Goal: Navigation & Orientation: Understand site structure

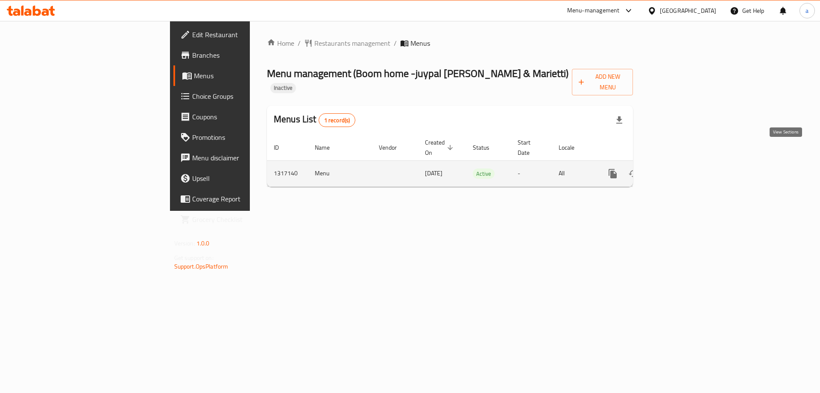
click at [685, 163] on link "enhanced table" at bounding box center [674, 173] width 21 height 21
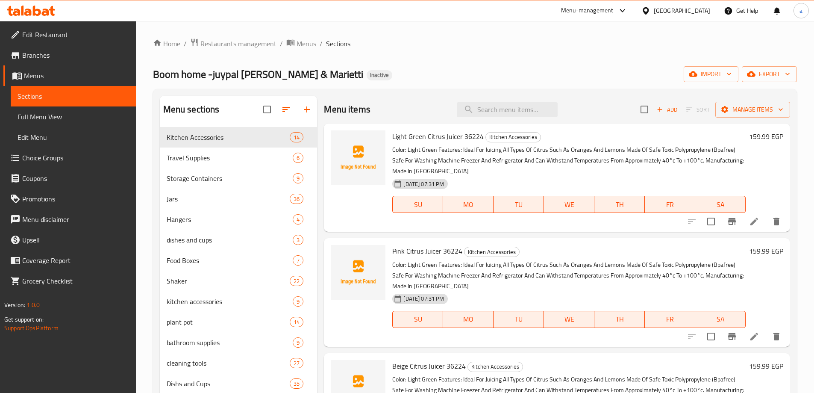
click at [109, 120] on span "Full Menu View" at bounding box center [74, 117] width 112 height 10
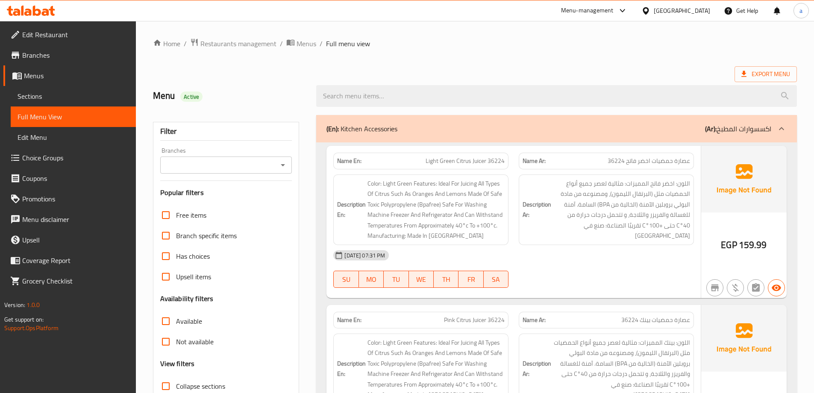
click at [734, 133] on p "(Ar): اكسسوارات المطبخ" at bounding box center [738, 128] width 66 height 10
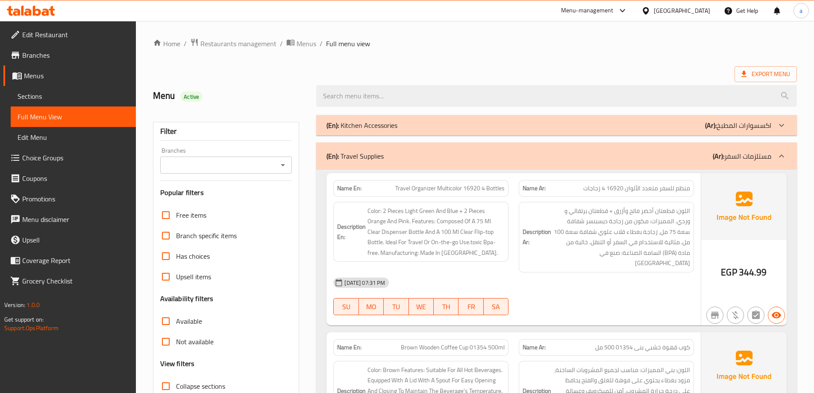
click at [742, 157] on p "(Ar): مستلزمات السفر" at bounding box center [742, 156] width 59 height 10
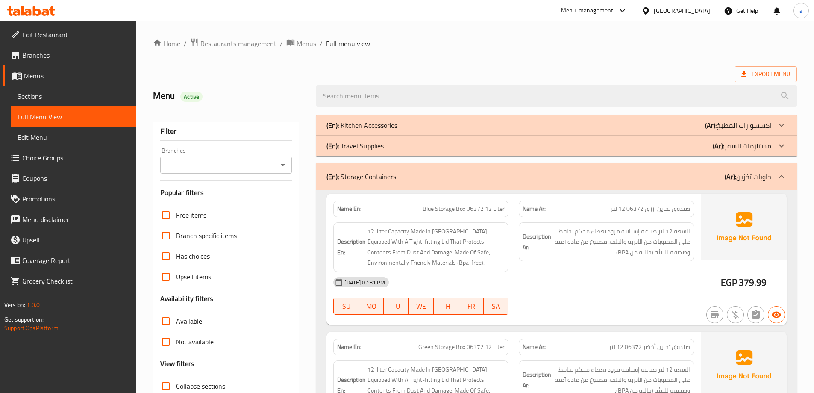
click at [743, 176] on p "(Ar): حاويات تخزين" at bounding box center [748, 176] width 47 height 10
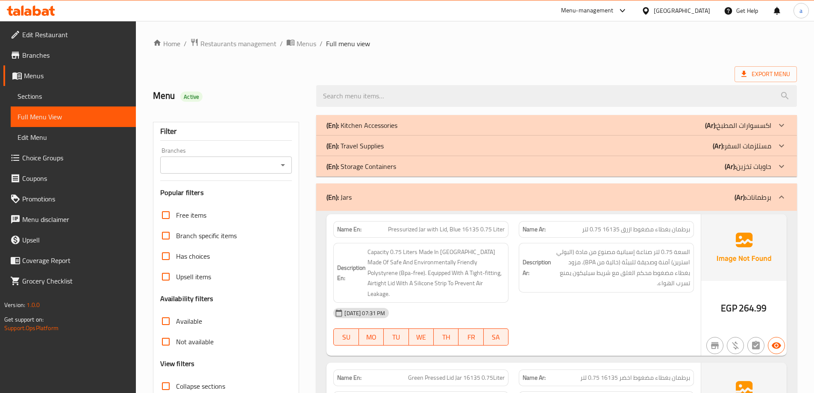
click at [766, 205] on div "(En): Jars (Ar): برطمانات" at bounding box center [556, 196] width 481 height 27
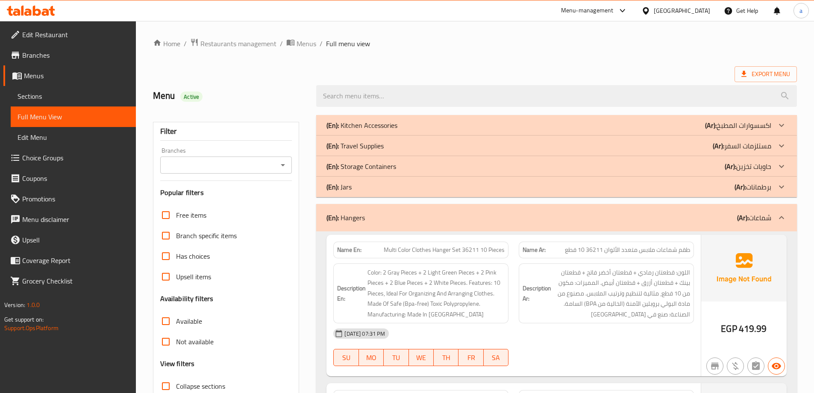
click at [768, 215] on p "(Ar): شماعات" at bounding box center [754, 217] width 34 height 10
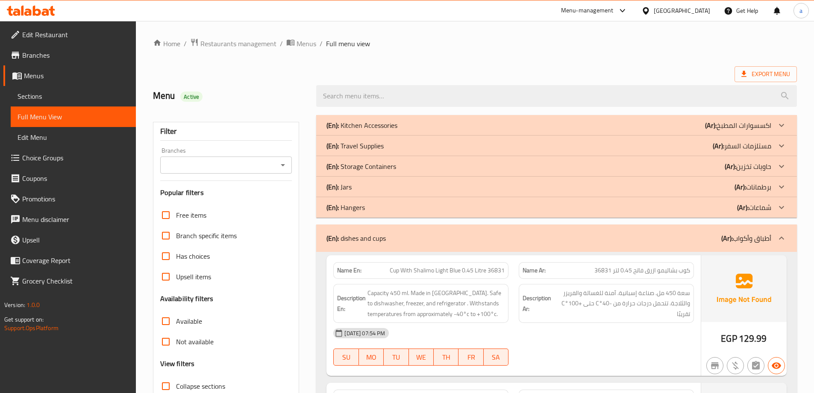
click at [765, 241] on p "(Ar): أطباق وأكواب" at bounding box center [746, 238] width 50 height 10
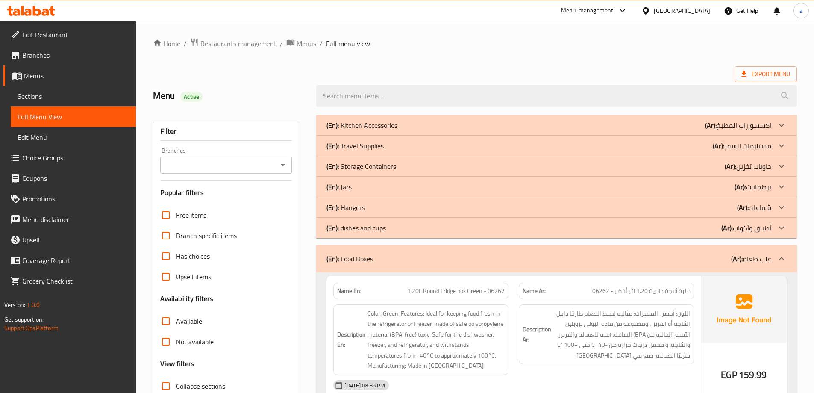
click at [765, 256] on p "(Ar): علب طعام" at bounding box center [751, 258] width 40 height 10
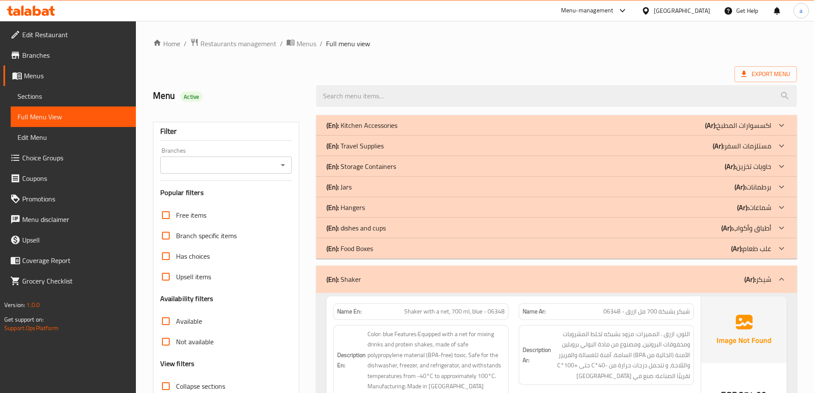
click at [765, 274] on p "(Ar): [PERSON_NAME]" at bounding box center [757, 279] width 27 height 10
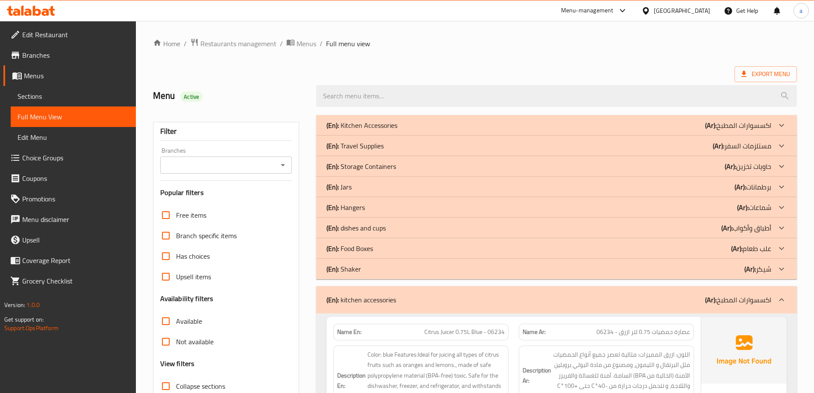
click at [766, 294] on p "(Ar): اكسسوارات المطبخ" at bounding box center [738, 299] width 66 height 10
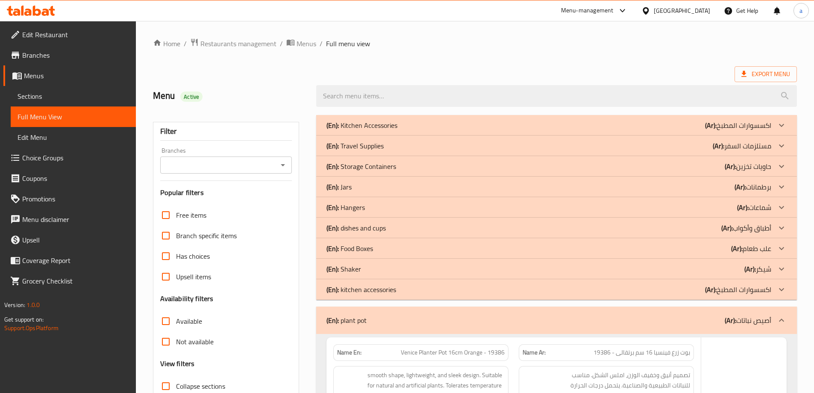
drag, startPoint x: 766, startPoint y: 294, endPoint x: 780, endPoint y: 283, distance: 17.4
click at [784, 298] on div at bounding box center [781, 289] width 21 height 21
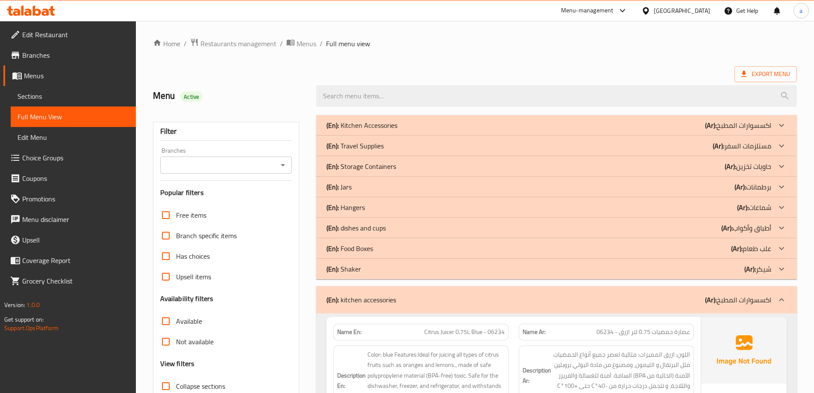
scroll to position [85, 0]
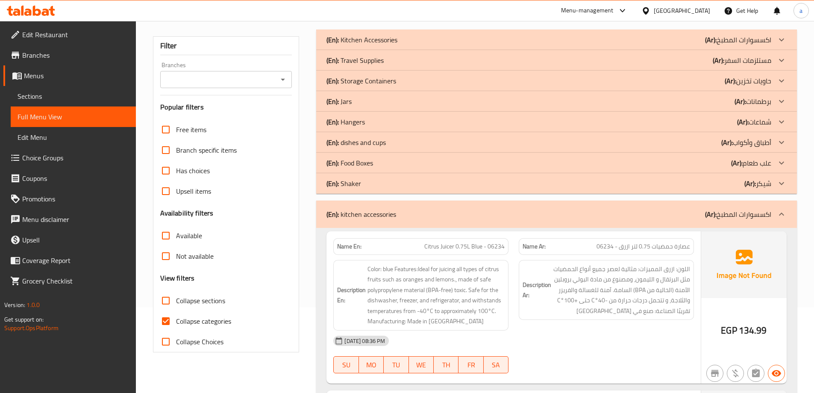
click at [764, 213] on p "(Ar): اكسسوارات المطبخ" at bounding box center [738, 214] width 66 height 10
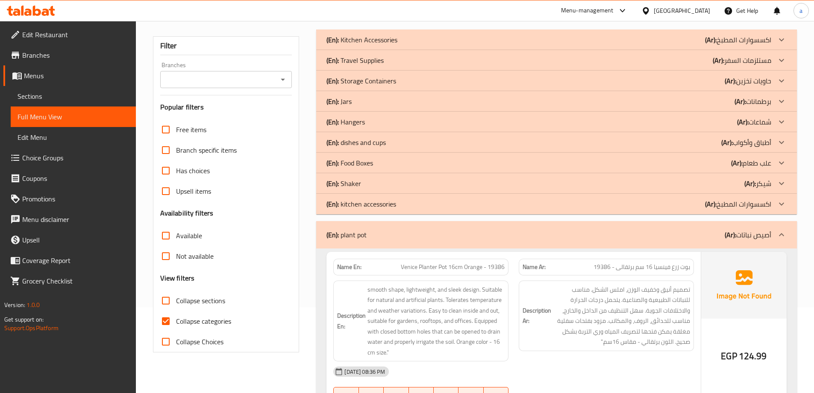
click at [764, 235] on p "(Ar): أصيص نباتات" at bounding box center [748, 234] width 47 height 10
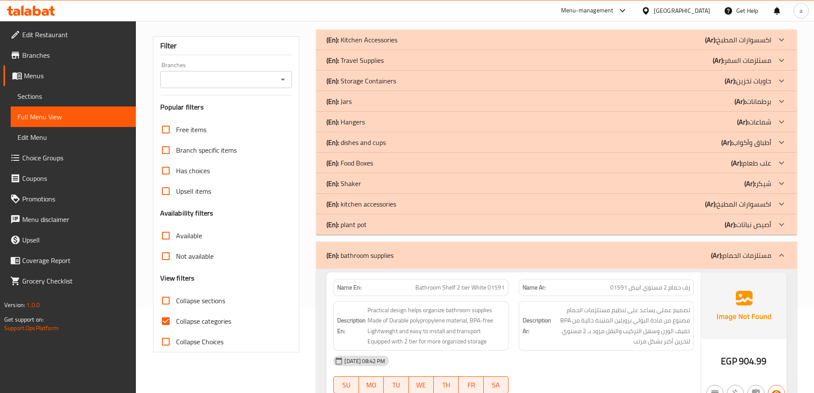
click at [761, 256] on p "(Ar): مستلزمات الحمام" at bounding box center [741, 255] width 60 height 10
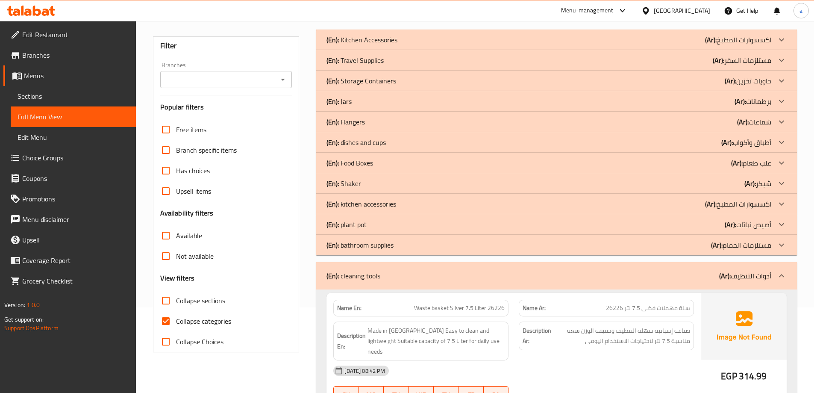
click at [764, 288] on div "(En): cleaning tools (Ar): أدوات التنظيف" at bounding box center [556, 275] width 481 height 27
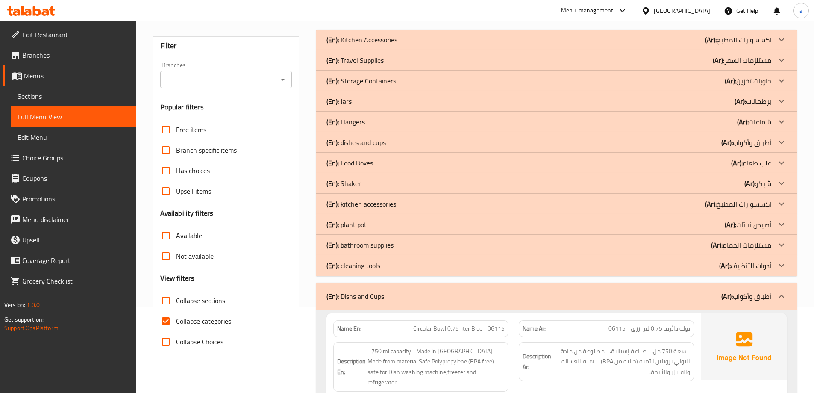
click at [764, 294] on p "(Ar): أطباق وأكواب" at bounding box center [746, 296] width 50 height 10
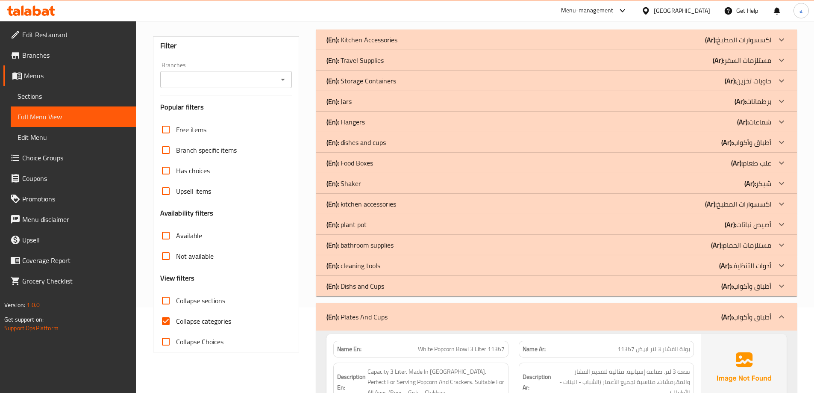
click at [769, 282] on p "(Ar): أطباق وأكواب" at bounding box center [746, 286] width 50 height 10
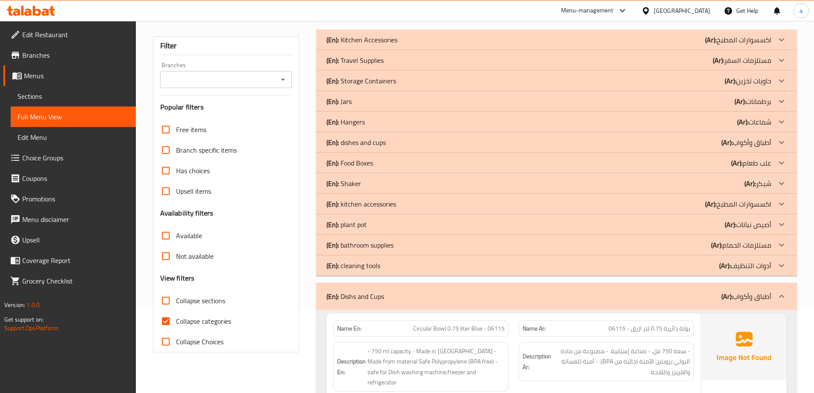
click at [766, 298] on p "(Ar): أطباق وأكواب" at bounding box center [746, 296] width 50 height 10
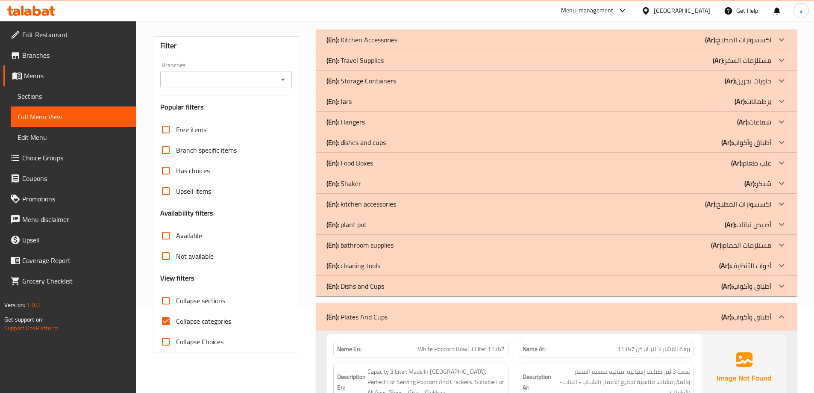
click at [765, 312] on p "(Ar): أطباق وأكواب" at bounding box center [746, 316] width 50 height 10
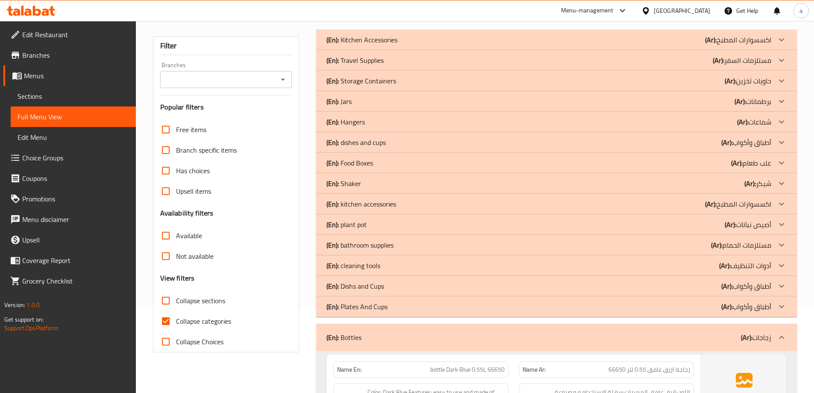
click at [761, 339] on p "(Ar): زجاجات" at bounding box center [756, 337] width 30 height 10
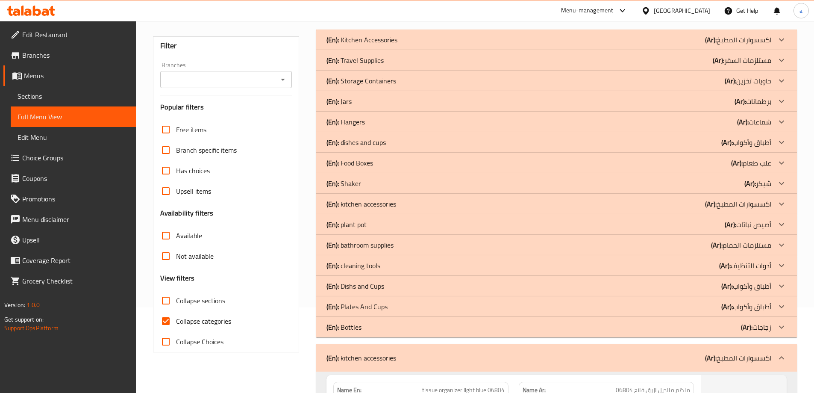
click at [764, 353] on p "(Ar): اكسسوارات المطبخ" at bounding box center [738, 358] width 66 height 10
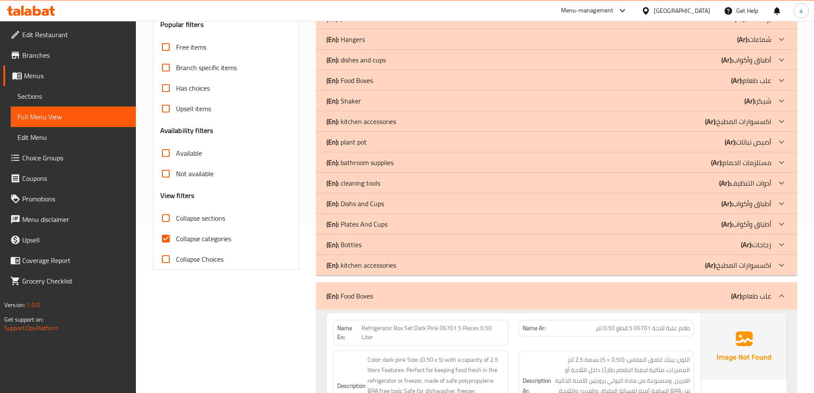
scroll to position [171, 0]
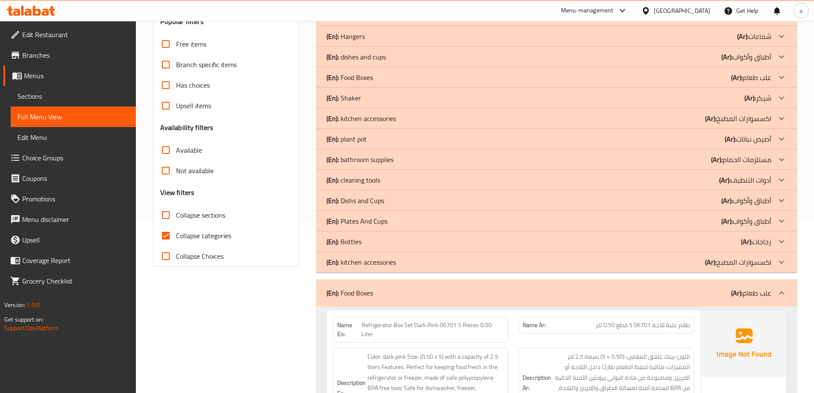
click at [758, 296] on p "(Ar): علب طعام" at bounding box center [751, 293] width 40 height 10
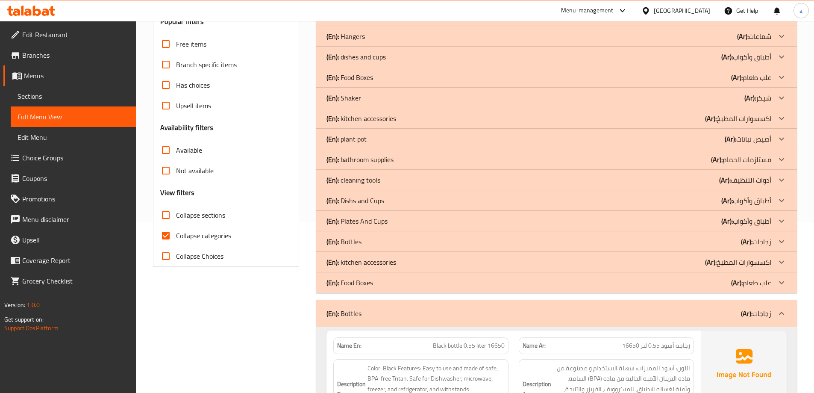
click at [588, 307] on div "(En): Bottles (Ar): زجاجات" at bounding box center [556, 313] width 481 height 27
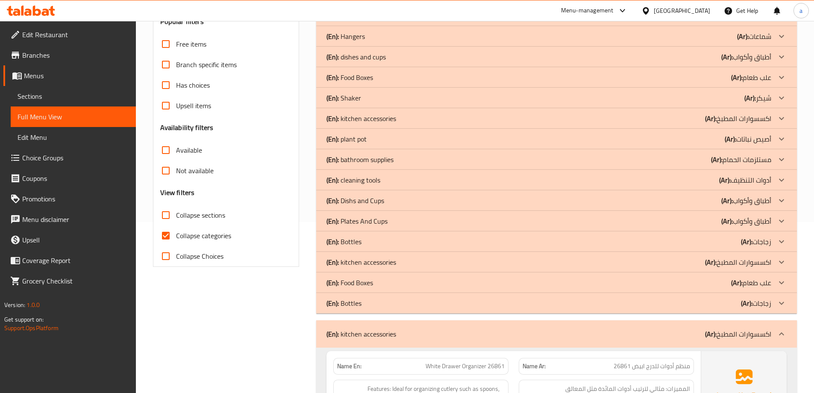
click at [170, 235] on input "Collapse categories" at bounding box center [166, 235] width 21 height 21
checkbox input "false"
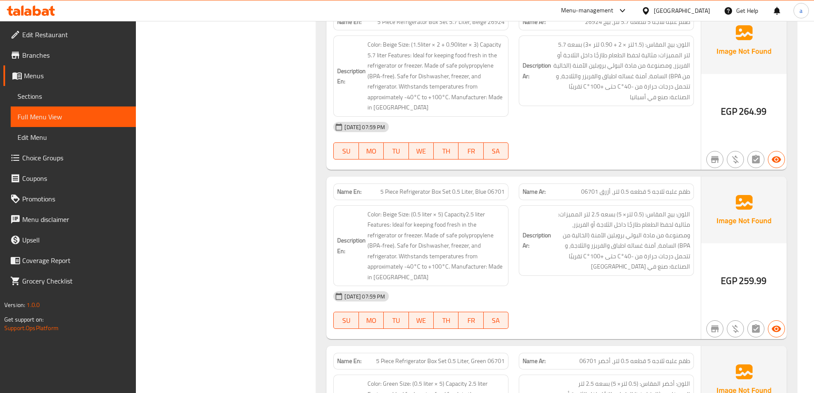
scroll to position [25645, 0]
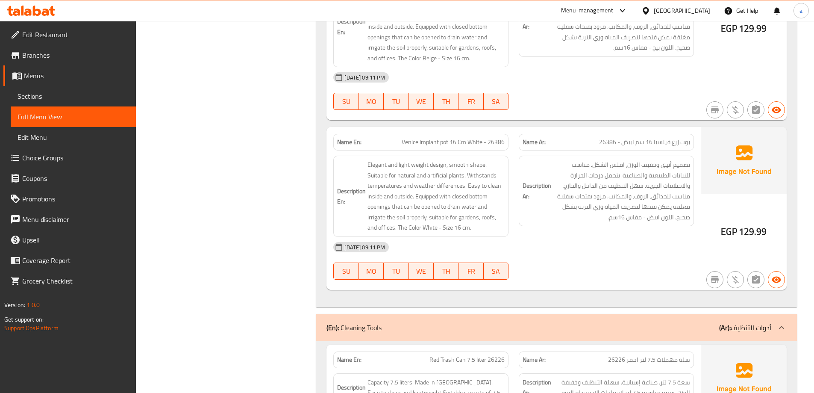
scroll to position [20772, 0]
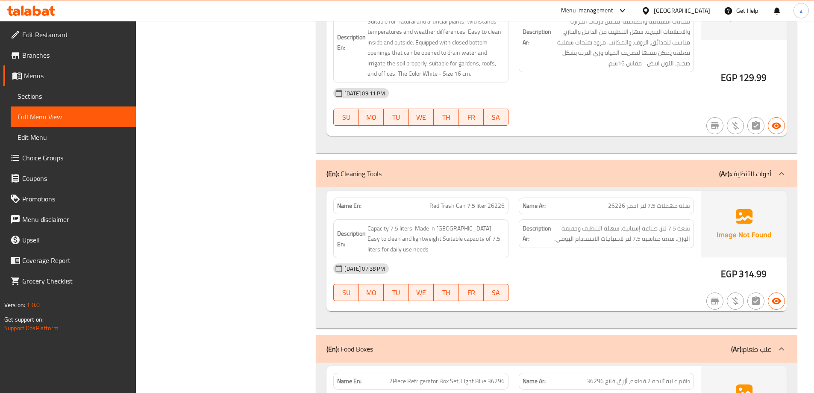
click at [713, 344] on div "(En): Food Boxes (Ar): علب طعام" at bounding box center [548, 349] width 445 height 10
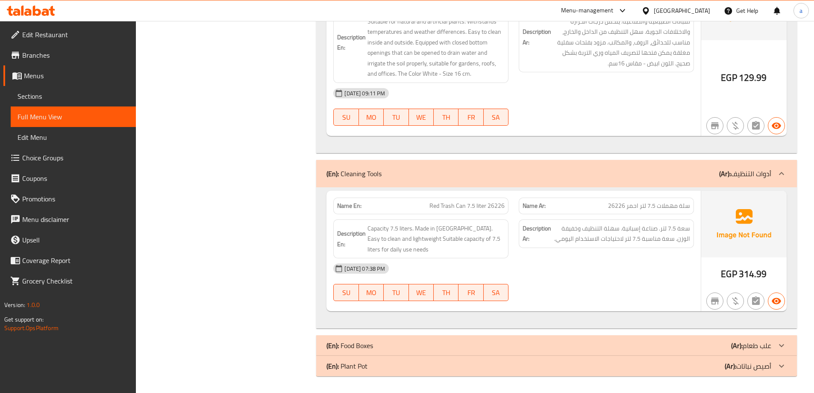
scroll to position [20628, 0]
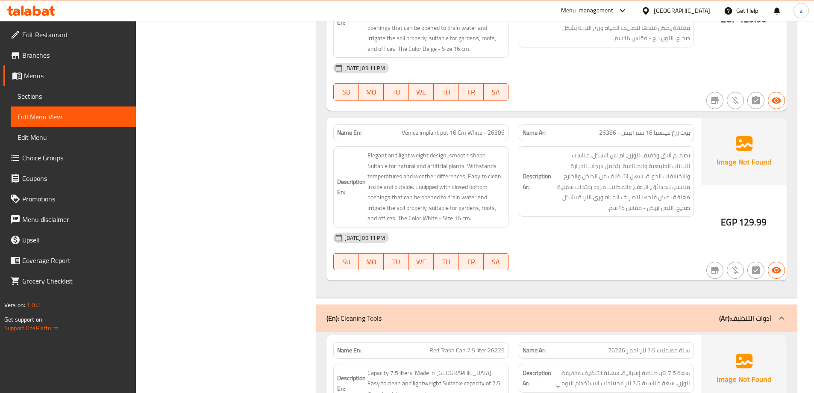
click at [738, 313] on p "(Ar): أدوات التنظيف" at bounding box center [745, 318] width 52 height 10
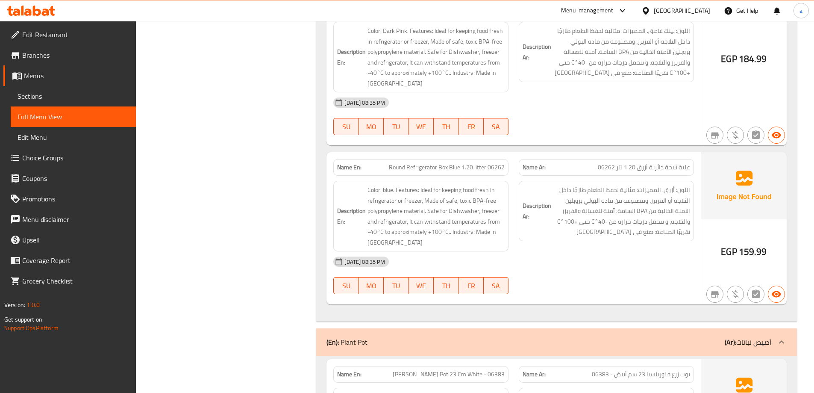
scroll to position [13337, 0]
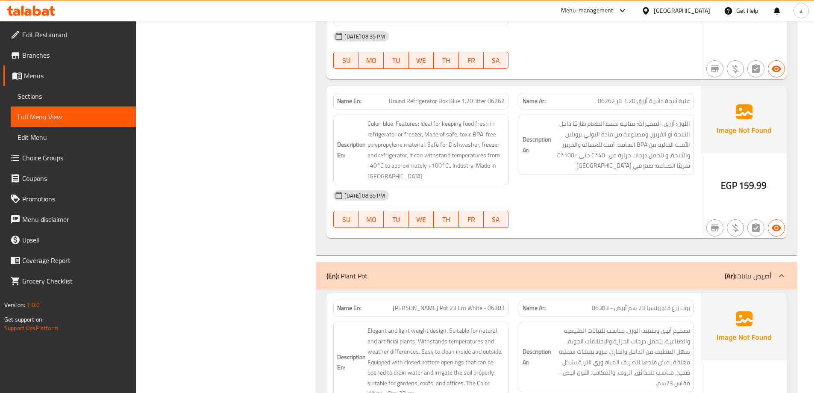
click at [755, 270] on p "(Ar): أصيص نباتات" at bounding box center [748, 275] width 47 height 10
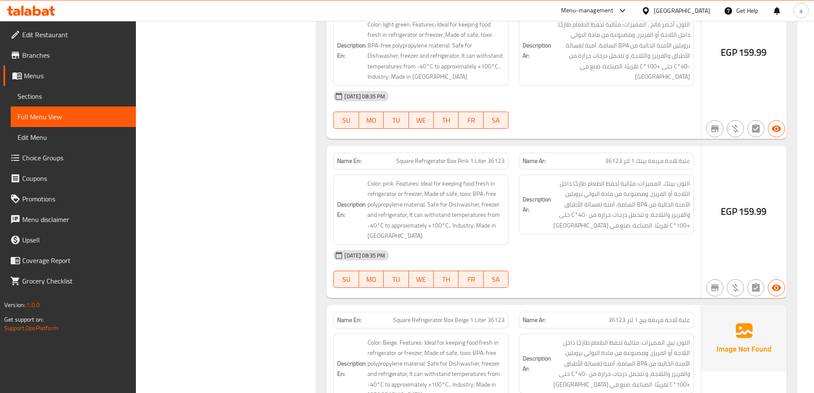
scroll to position [7484, 0]
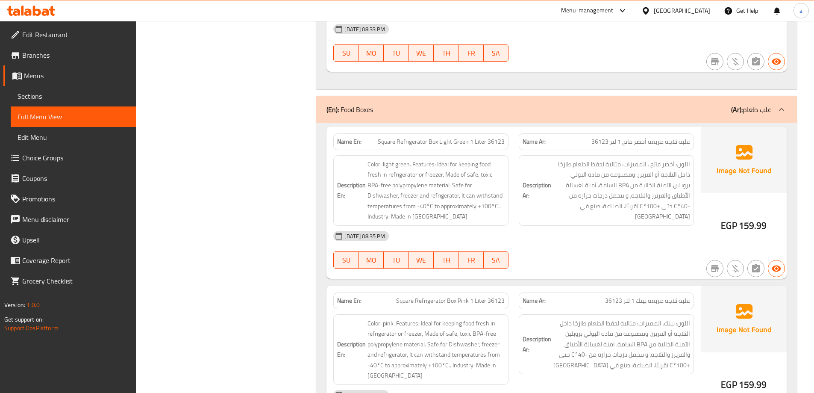
click at [758, 104] on p "(Ar): علب طعام" at bounding box center [751, 109] width 40 height 10
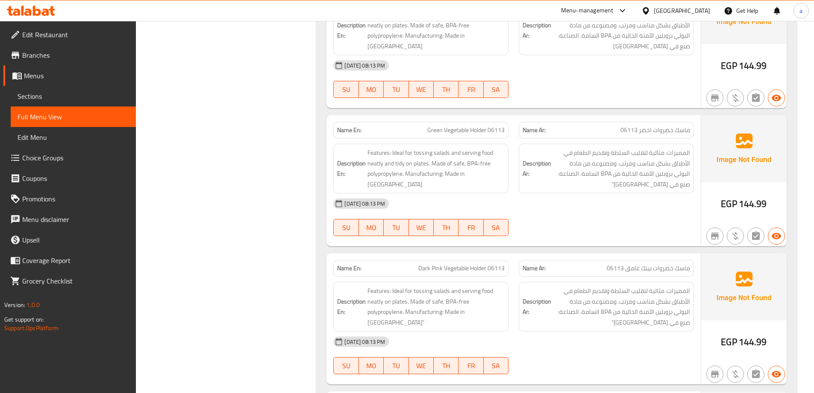
scroll to position [5299, 0]
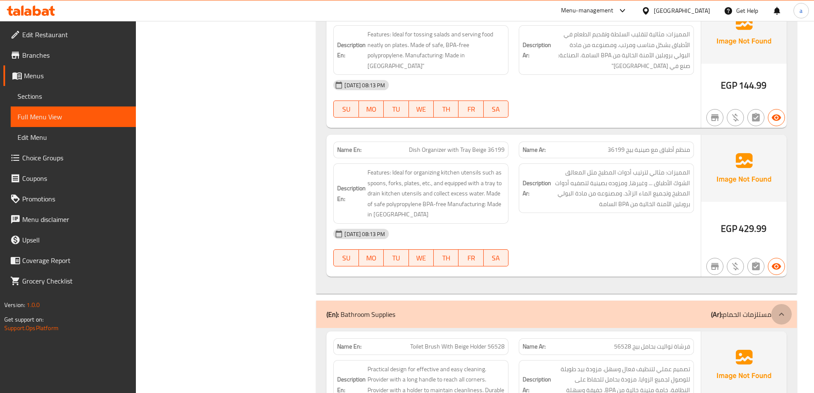
click at [774, 304] on div at bounding box center [781, 314] width 21 height 21
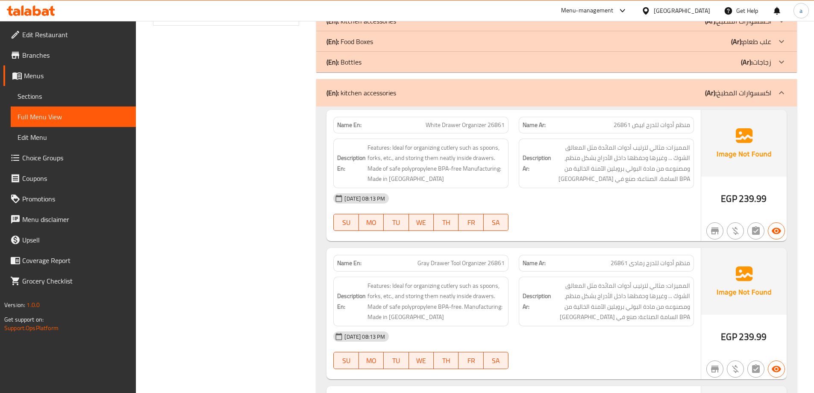
scroll to position [263, 0]
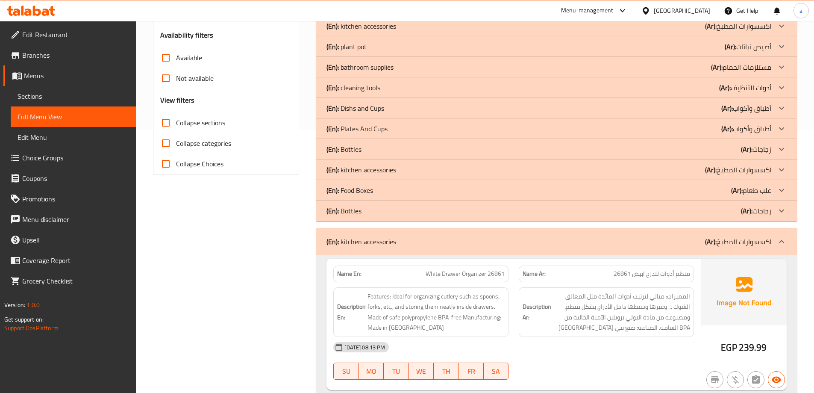
click at [744, 238] on p "(Ar): اكسسوارات المطبخ" at bounding box center [738, 241] width 66 height 10
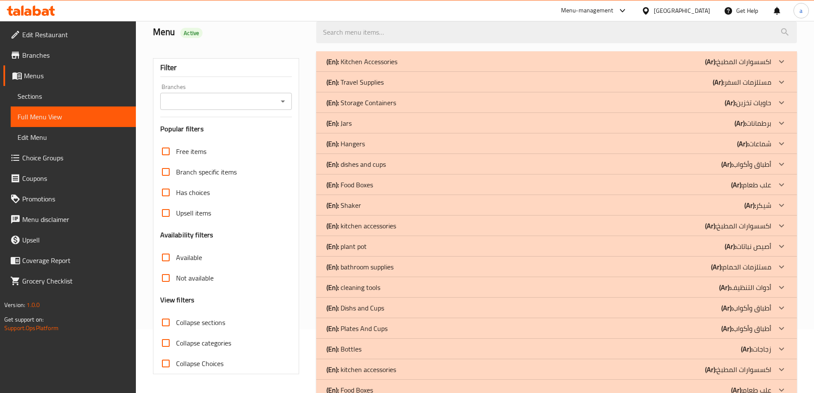
scroll to position [0, 0]
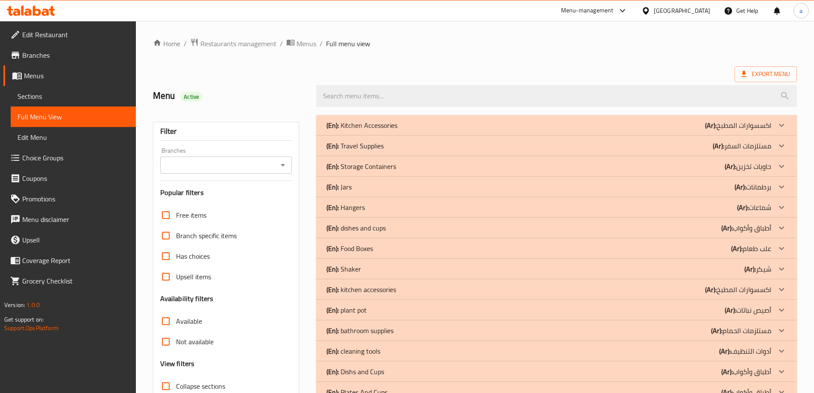
click at [780, 227] on icon at bounding box center [781, 227] width 5 height 3
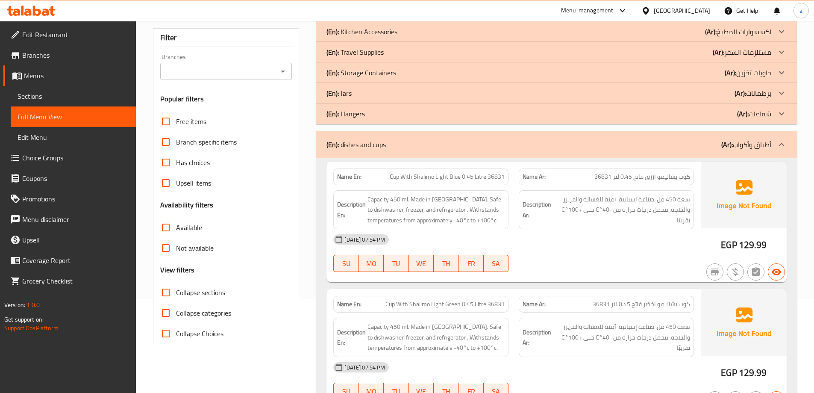
scroll to position [85, 0]
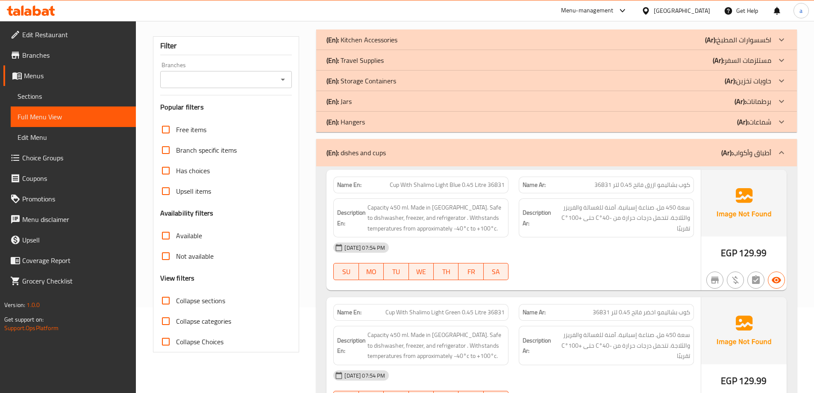
click at [732, 99] on div "(En): Jars (Ar): برطمانات" at bounding box center [548, 101] width 445 height 10
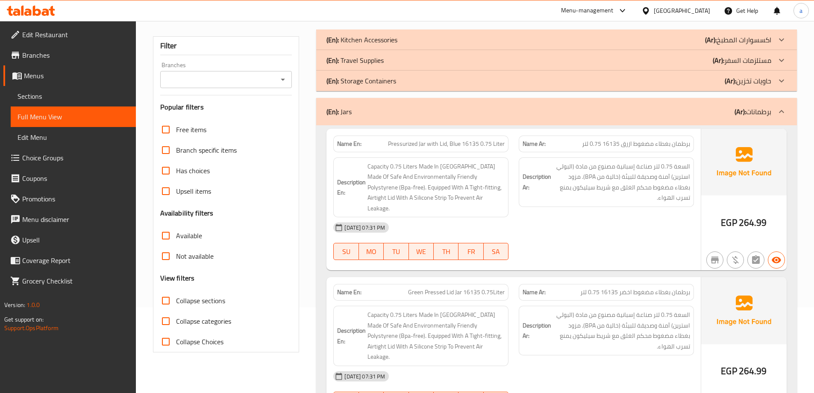
click at [758, 111] on p "(Ar): برطمانات" at bounding box center [752, 111] width 37 height 10
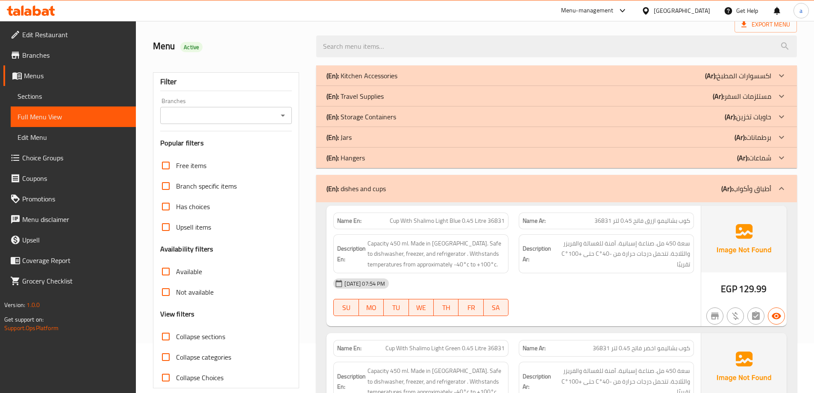
scroll to position [0, 0]
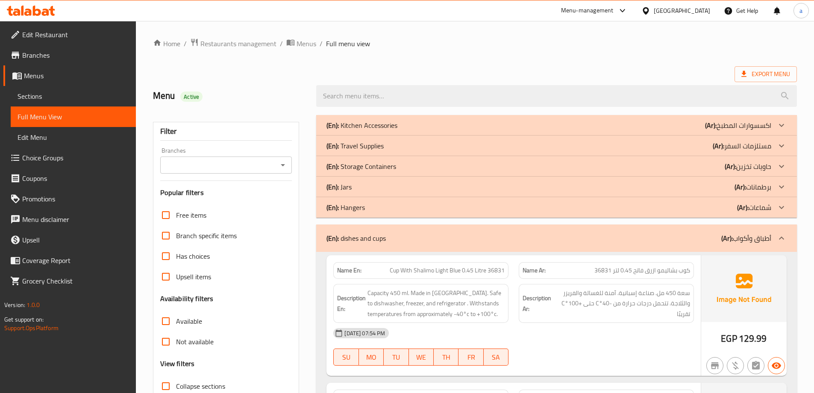
click at [755, 187] on p "(Ar): برطمانات" at bounding box center [752, 187] width 37 height 10
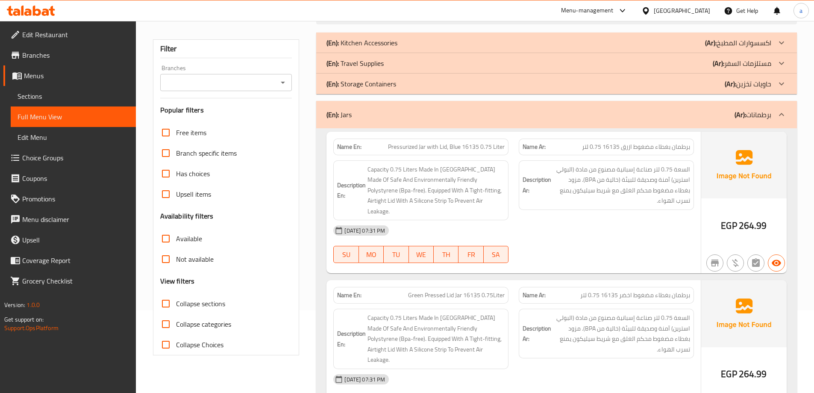
scroll to position [76, 0]
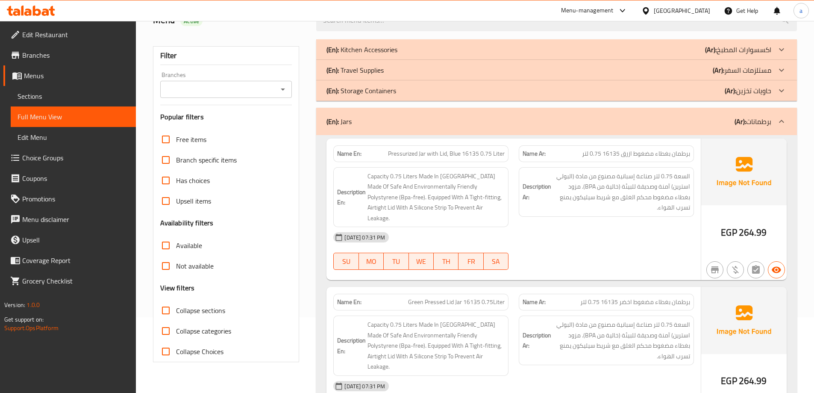
click at [665, 244] on div "[DATE] 07:31 PM SU MO TU WE TH FR SA" at bounding box center [513, 251] width 371 height 48
click at [633, 232] on div "[DATE] 07:31 PM" at bounding box center [513, 237] width 371 height 21
click at [691, 194] on div "Description Ar: السعة 0.75 لتر صناعة إسبانية مصنوع من مادة (البولي استرين) آمنة…" at bounding box center [606, 192] width 175 height 50
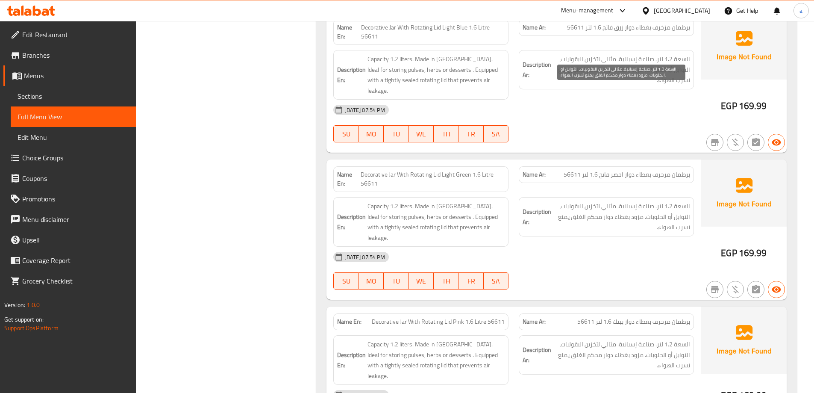
scroll to position [3340, 0]
